Goal: Find specific page/section: Find specific page/section

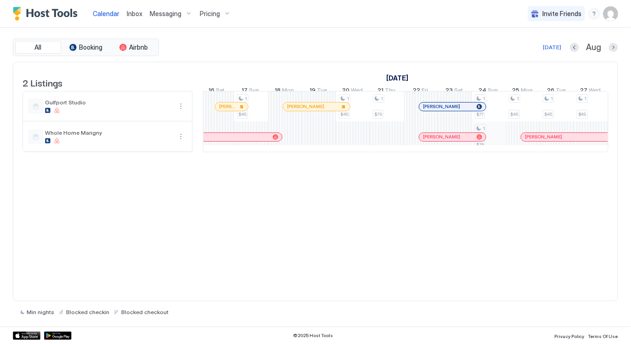
scroll to position [0, 585]
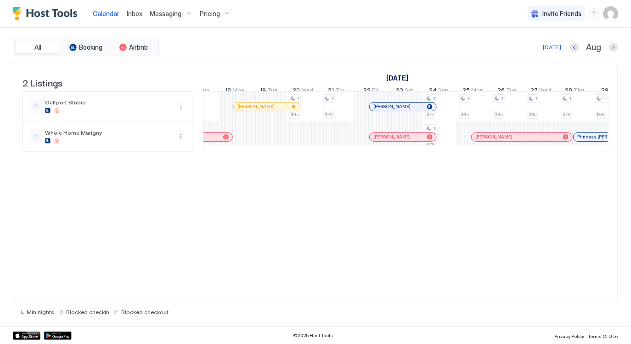
click at [107, 21] on div "Calendar" at bounding box center [106, 13] width 34 height 17
click at [106, 17] on span "Calendar" at bounding box center [106, 14] width 27 height 8
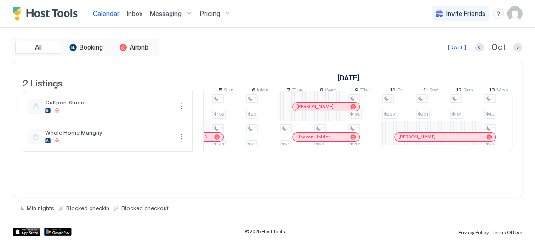
scroll to position [0, 862]
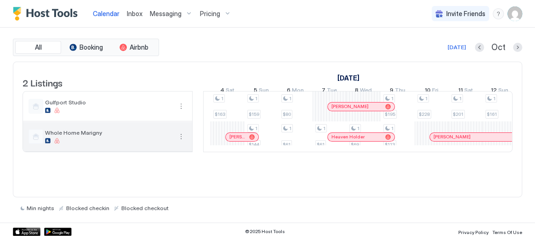
click at [179, 142] on button "More options" at bounding box center [180, 136] width 11 height 11
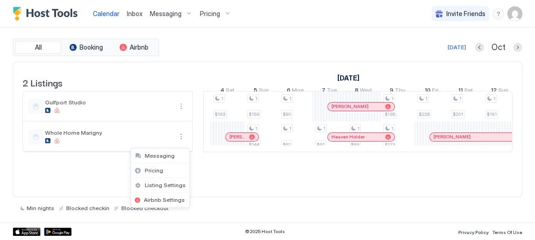
click at [225, 189] on div at bounding box center [267, 120] width 535 height 240
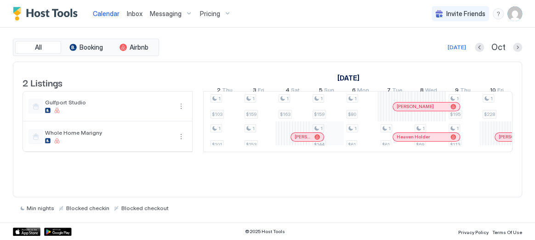
scroll to position [0, 761]
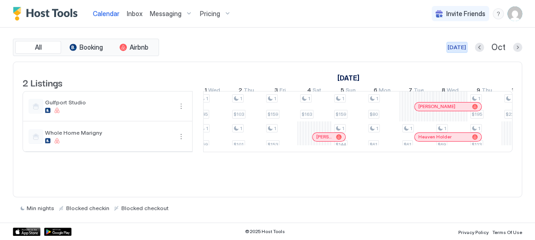
click at [459, 49] on div "[DATE]" at bounding box center [456, 47] width 18 height 8
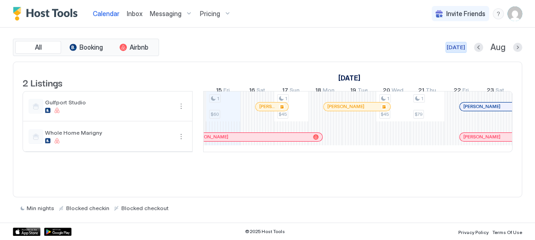
click at [451, 43] on div "[DATE]" at bounding box center [456, 47] width 18 height 8
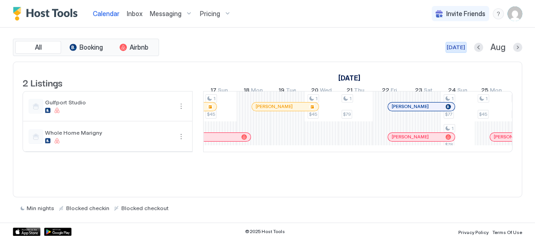
click at [459, 49] on div "[DATE]" at bounding box center [456, 47] width 18 height 8
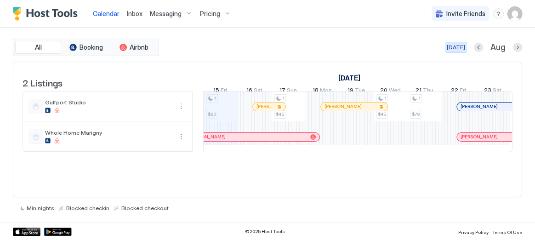
click at [460, 47] on div "[DATE]" at bounding box center [456, 47] width 18 height 8
